Goal: Transaction & Acquisition: Purchase product/service

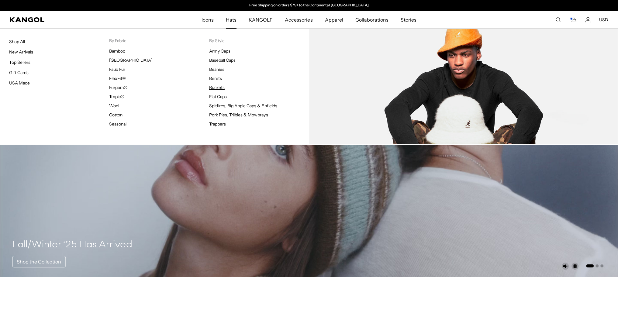
click at [214, 87] on link "Buckets" at bounding box center [217, 87] width 16 height 5
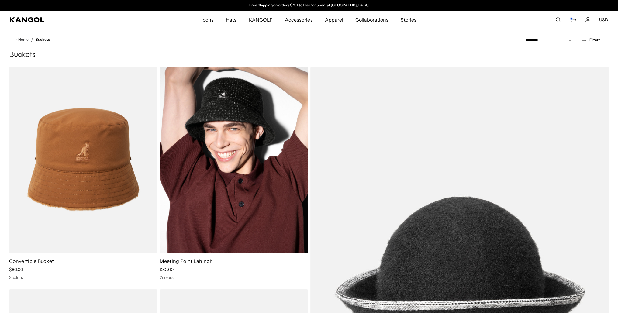
click at [235, 100] on img at bounding box center [234, 160] width 148 height 186
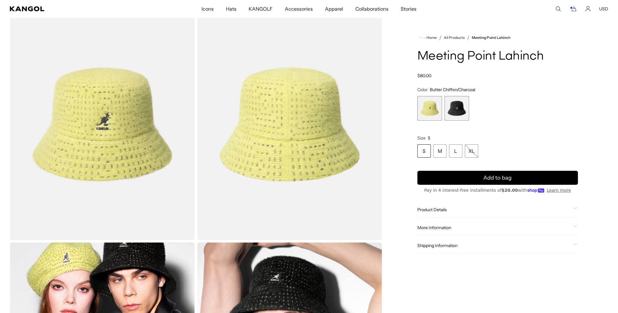
scroll to position [0, 125]
click at [457, 108] on span "2 of 2" at bounding box center [457, 108] width 25 height 25
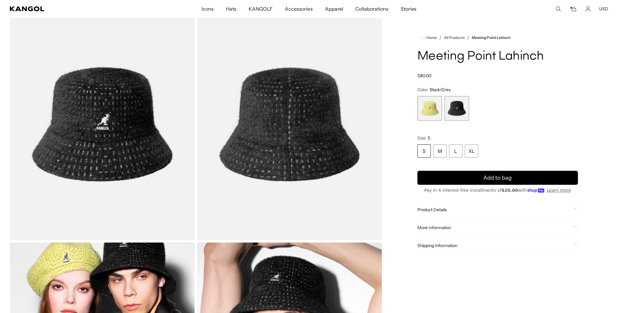
scroll to position [0, 125]
click at [431, 106] on span "1 of 2" at bounding box center [430, 108] width 25 height 25
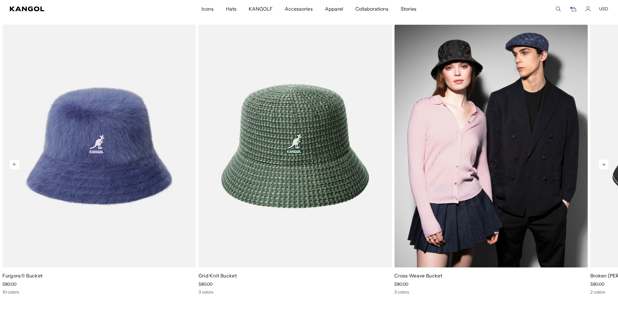
click at [458, 151] on img "3 of 5" at bounding box center [490, 146] width 193 height 243
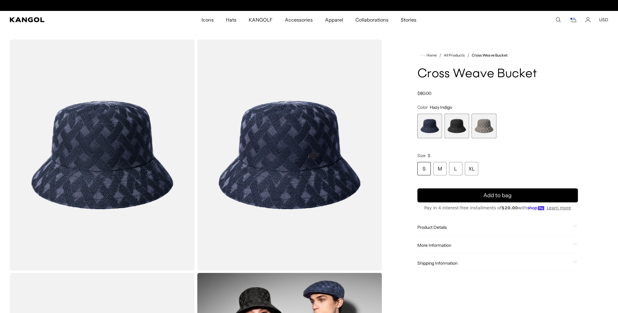
scroll to position [0, 125]
click at [484, 127] on span "3 of 3" at bounding box center [484, 126] width 25 height 25
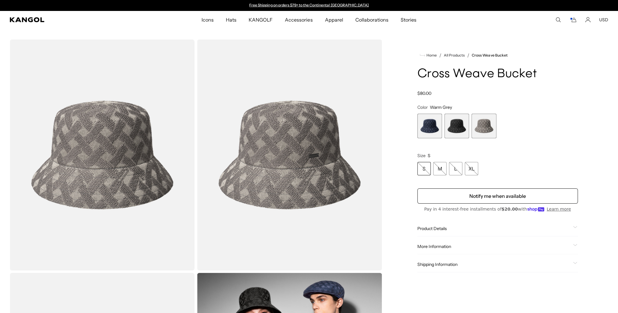
click at [459, 127] on span "2 of 3" at bounding box center [457, 126] width 25 height 25
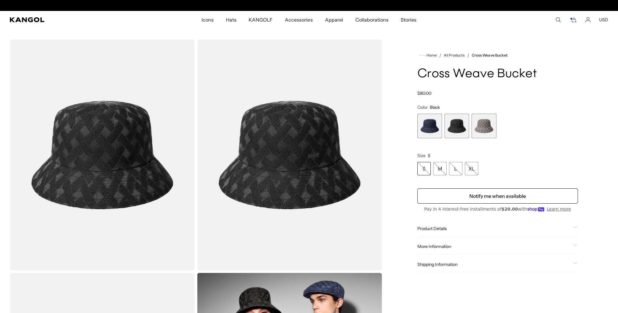
scroll to position [0, 125]
click at [432, 126] on span "1 of 3" at bounding box center [430, 126] width 25 height 25
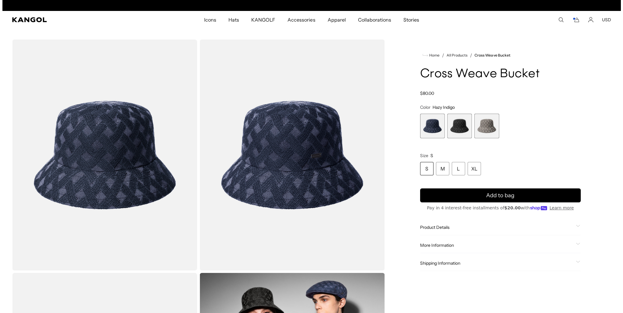
scroll to position [0, 125]
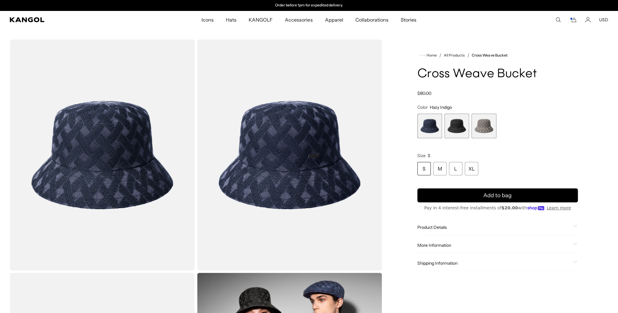
click at [297, 144] on img "Gallery Viewer" at bounding box center [289, 155] width 185 height 231
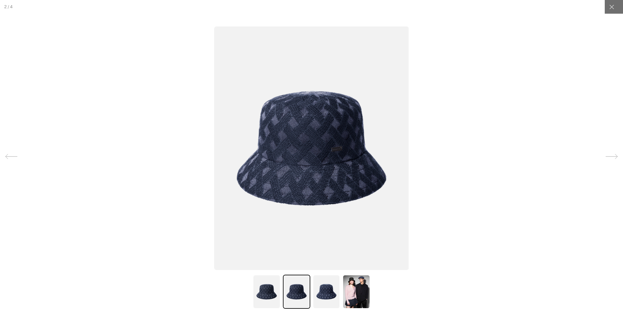
click at [607, 155] on icon at bounding box center [611, 157] width 12 height 12
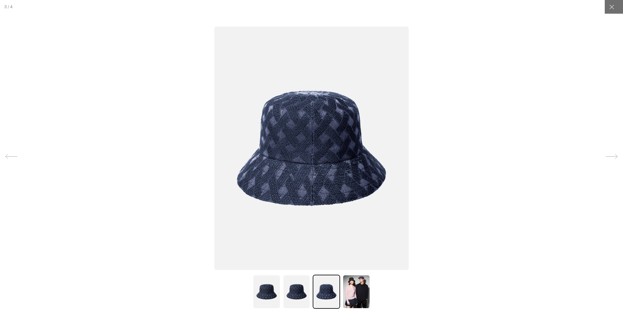
click at [607, 155] on icon at bounding box center [611, 157] width 12 height 12
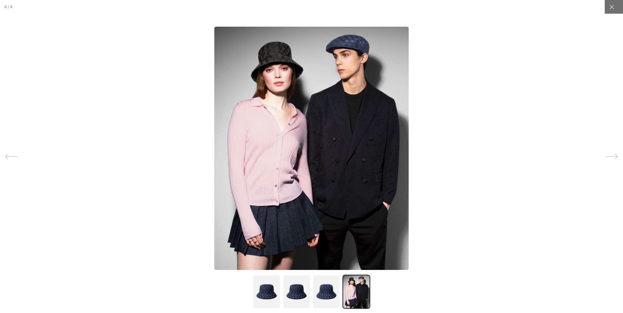
scroll to position [0, 0]
click at [607, 155] on icon at bounding box center [611, 157] width 12 height 12
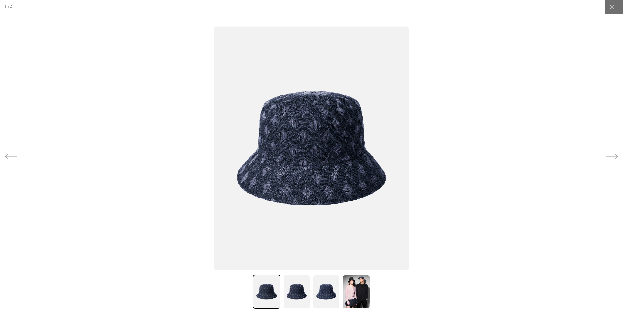
click at [607, 155] on icon at bounding box center [611, 157] width 12 height 12
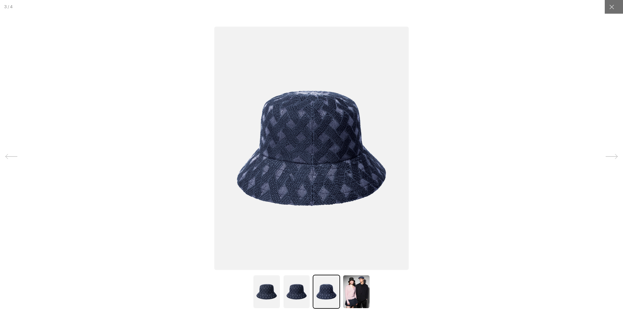
click at [605, 155] on icon at bounding box center [611, 157] width 12 height 12
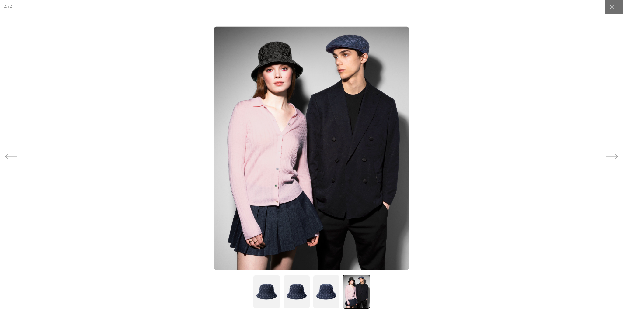
click at [605, 156] on icon at bounding box center [611, 157] width 12 height 12
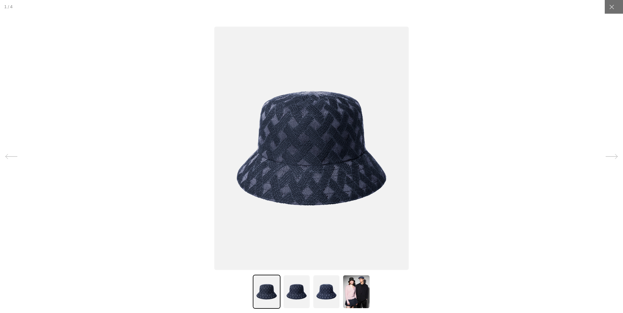
click at [606, 156] on icon at bounding box center [611, 157] width 12 height 12
click at [607, 154] on icon at bounding box center [611, 157] width 12 height 12
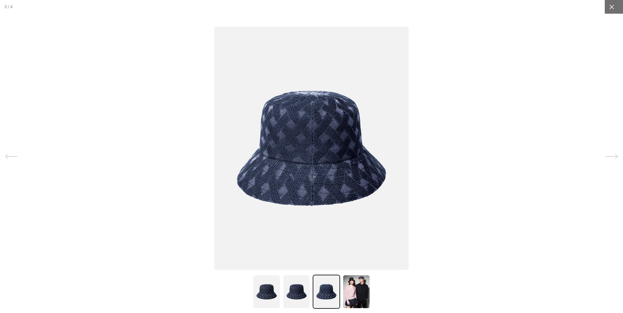
click at [605, 4] on div at bounding box center [612, 7] width 14 height 14
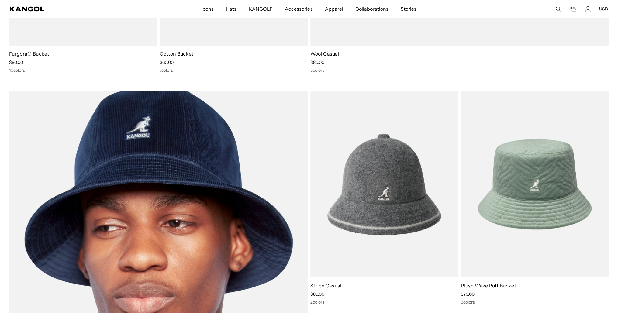
click at [198, 158] on img at bounding box center [158, 295] width 299 height 408
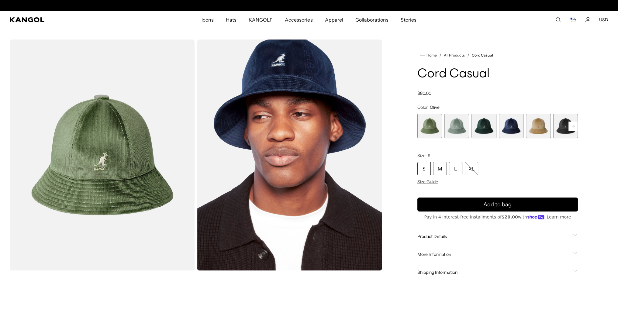
scroll to position [0, 125]
click at [459, 127] on span "2 of 9" at bounding box center [457, 126] width 25 height 25
